Goal: Task Accomplishment & Management: Manage account settings

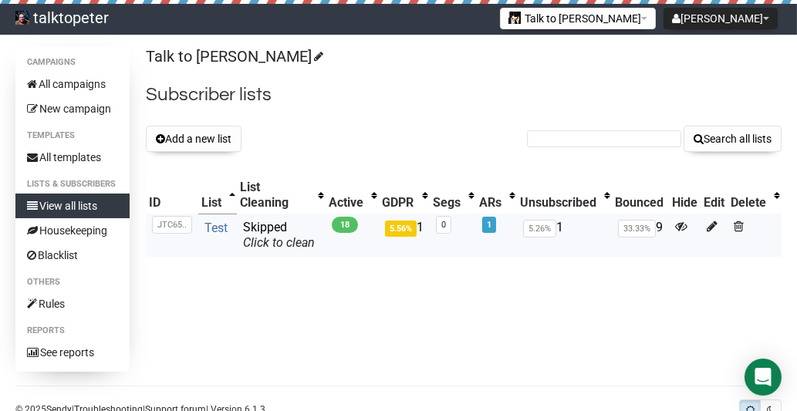
click at [210, 224] on link "Test" at bounding box center [215, 228] width 23 height 15
click at [210, 140] on button "Add a new list" at bounding box center [194, 139] width 96 height 26
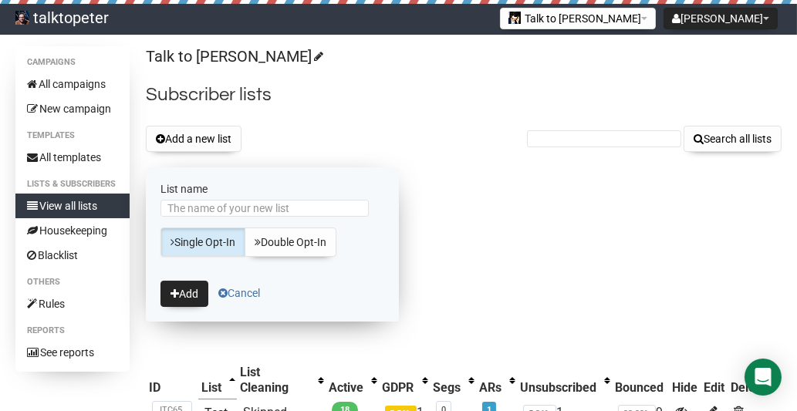
click at [241, 287] on link "Cancel" at bounding box center [239, 293] width 42 height 12
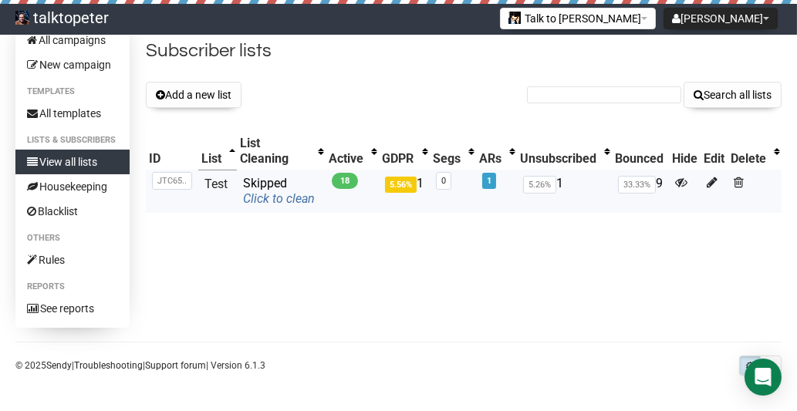
scroll to position [19, 0]
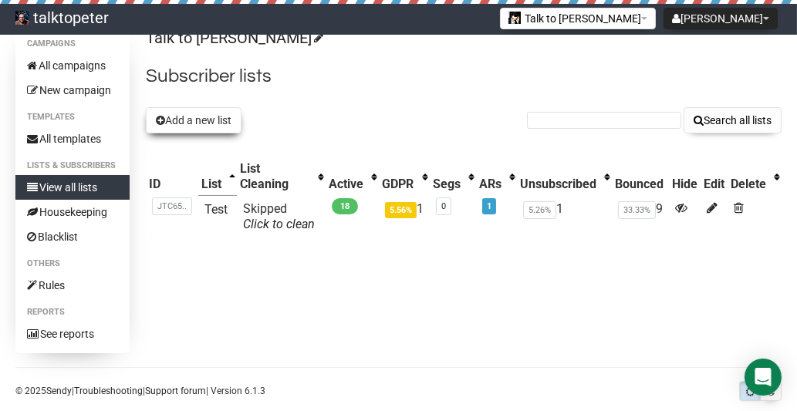
click at [216, 123] on button "Add a new list" at bounding box center [194, 120] width 96 height 26
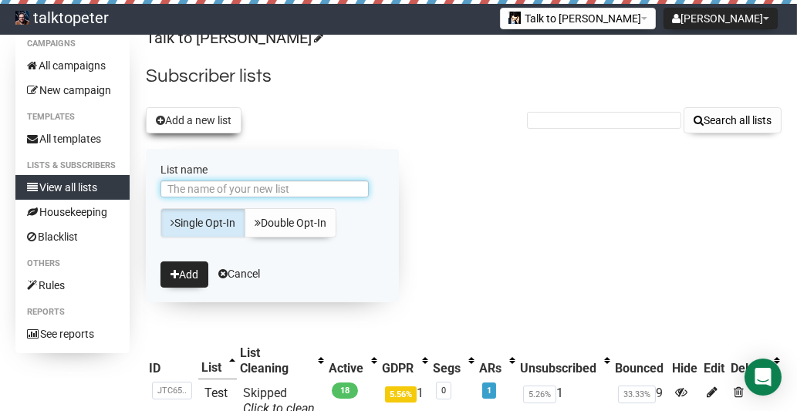
scroll to position [0, 0]
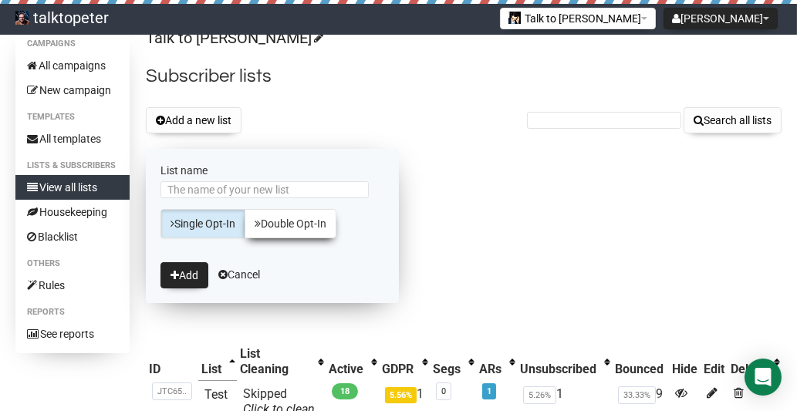
click at [282, 221] on link "Double Opt-In" at bounding box center [290, 223] width 92 height 29
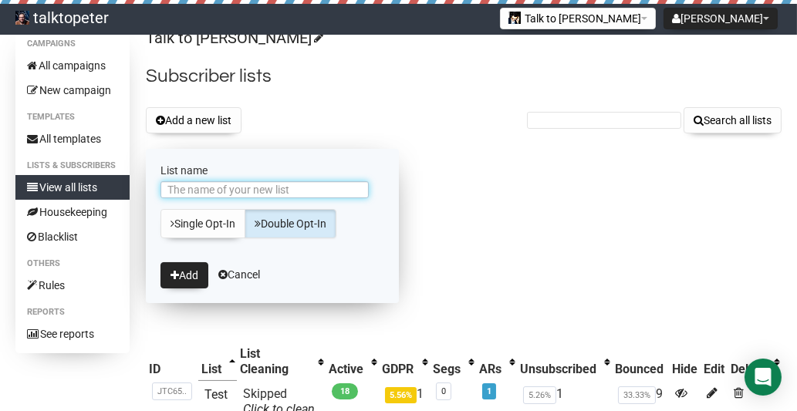
click at [207, 184] on input "List name" at bounding box center [264, 189] width 208 height 17
type input "FINAL"
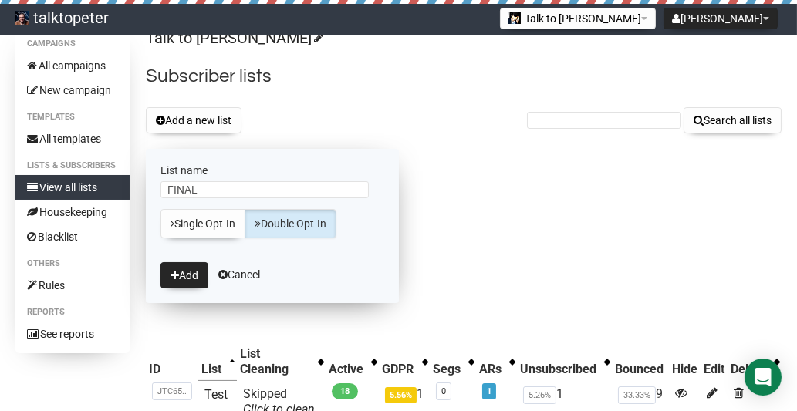
click at [285, 224] on link "Double Opt-In" at bounding box center [290, 223] width 92 height 29
click at [185, 271] on button "Add" at bounding box center [184, 275] width 48 height 26
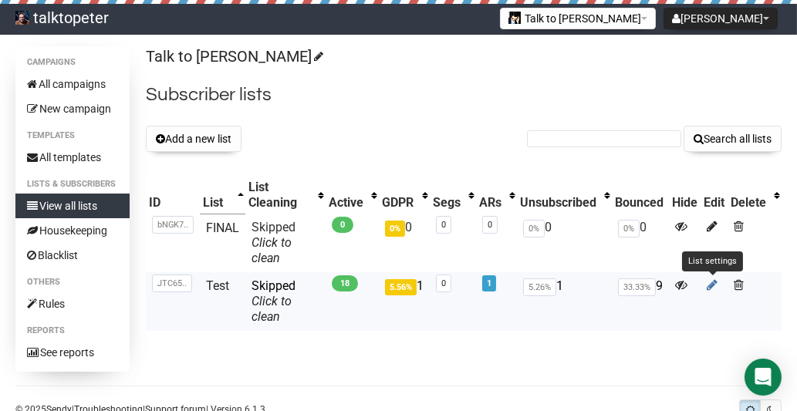
click at [712, 286] on icon at bounding box center [711, 284] width 11 height 13
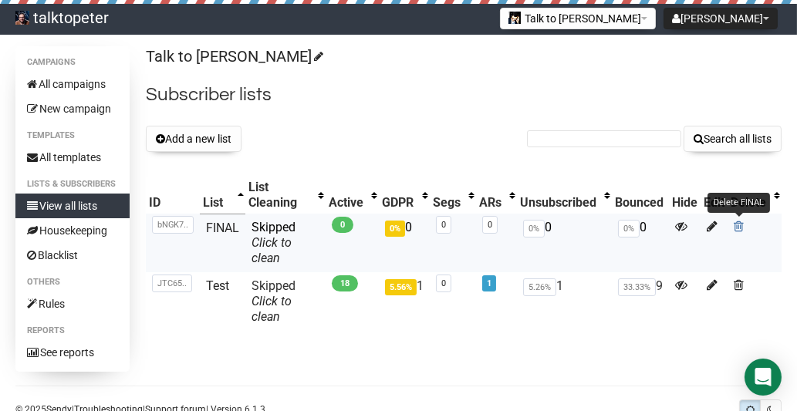
click at [736, 223] on span at bounding box center [738, 226] width 10 height 13
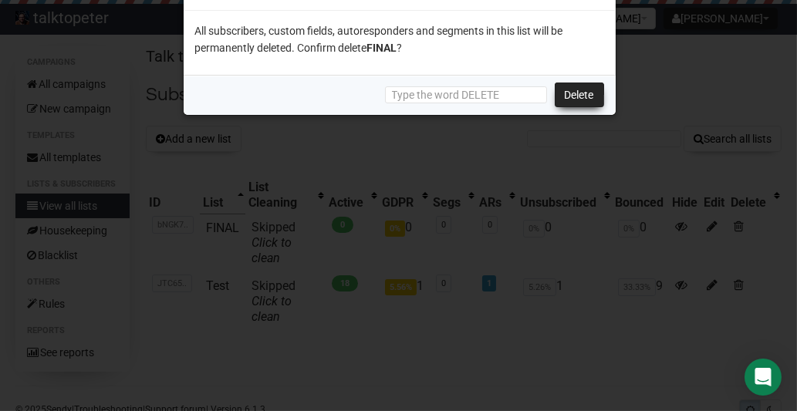
click at [574, 105] on link "Delete" at bounding box center [578, 95] width 49 height 25
click at [588, 87] on link "Delete" at bounding box center [578, 95] width 49 height 25
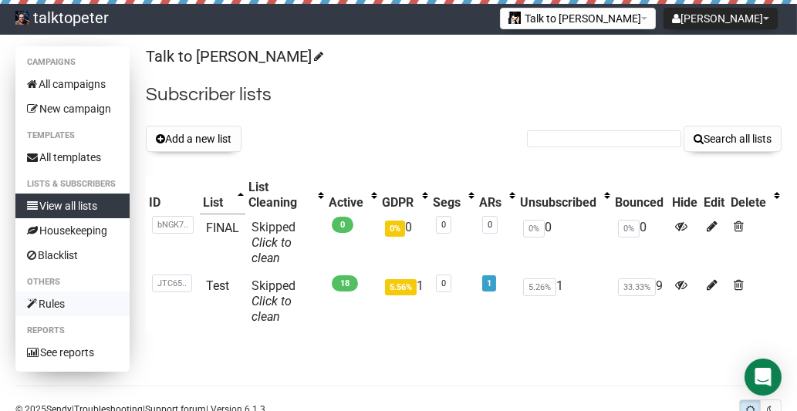
click at [61, 296] on link "Rules" at bounding box center [72, 303] width 114 height 25
